Goal: Task Accomplishment & Management: Manage account settings

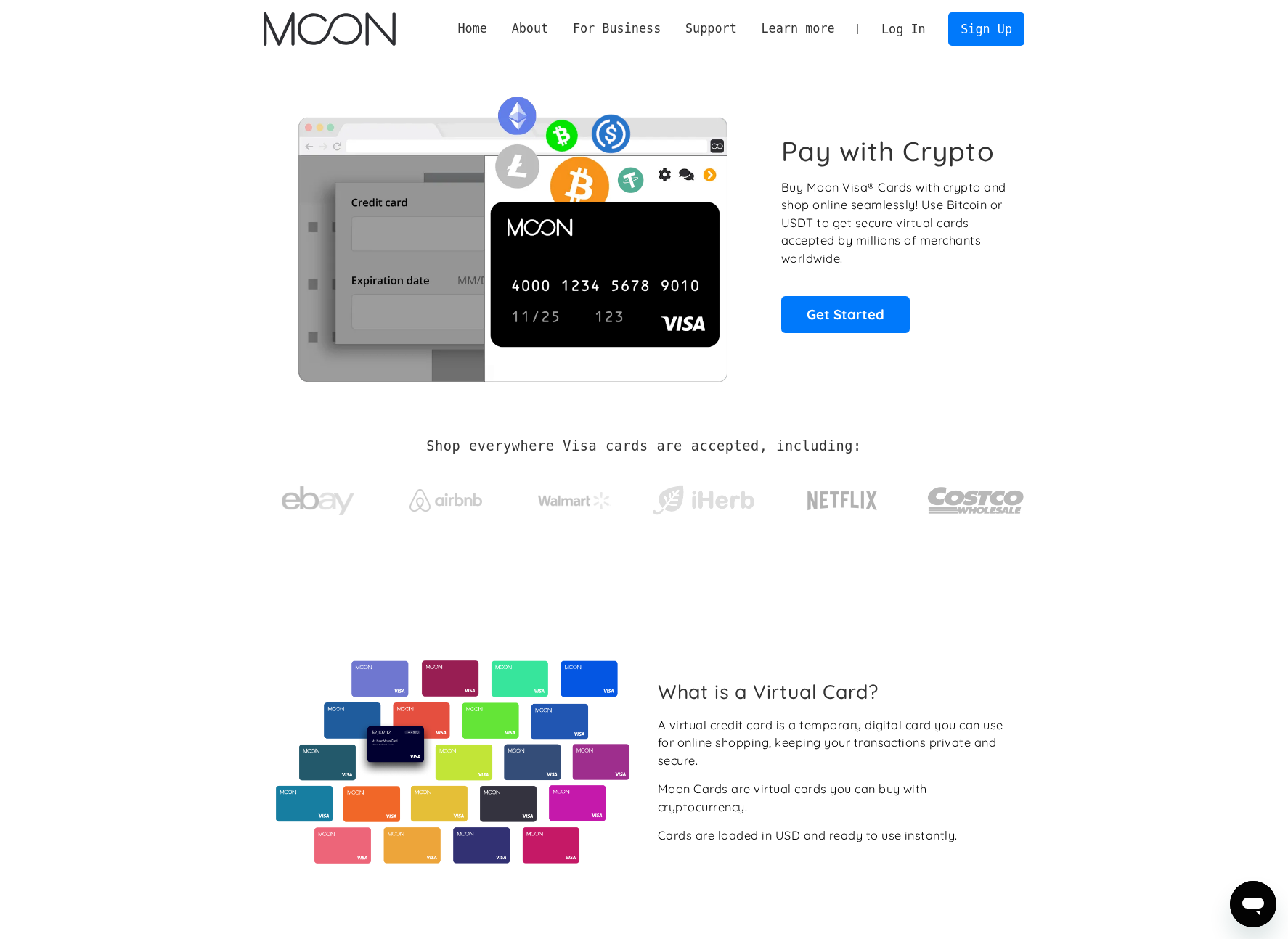
click at [910, 24] on link "Log In" at bounding box center [903, 29] width 68 height 32
